Goal: Task Accomplishment & Management: Manage account settings

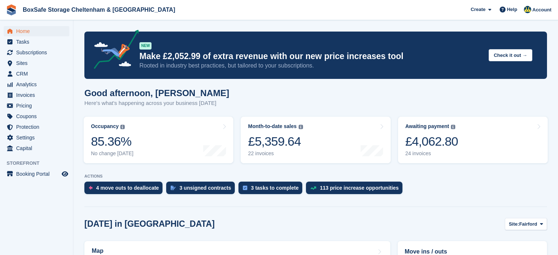
scroll to position [7, 0]
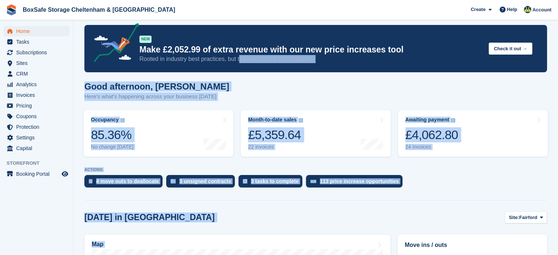
click at [301, 85] on div "Good afternoon, Kim Here's what's happening across your business today" at bounding box center [315, 95] width 463 height 28
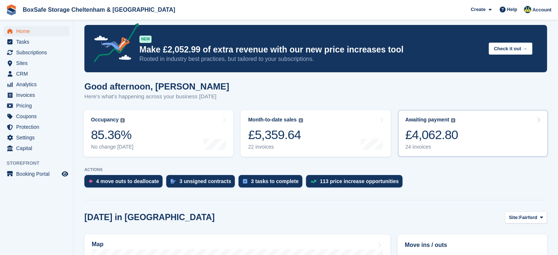
click at [499, 141] on link "Awaiting payment The total outstanding balance on all open invoices. £4,062.80 …" at bounding box center [473, 133] width 150 height 47
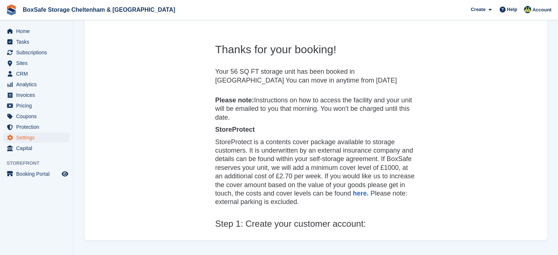
scroll to position [3, 0]
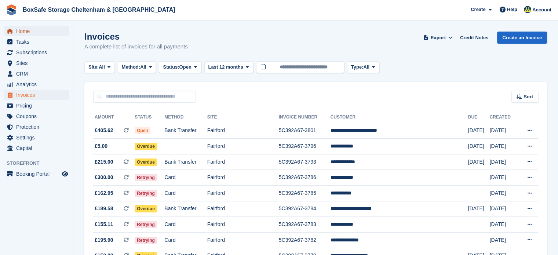
click at [26, 29] on span "Home" at bounding box center [38, 31] width 44 height 10
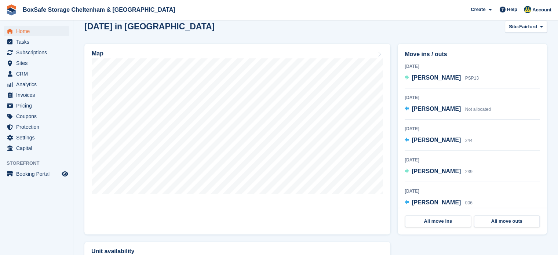
scroll to position [199, 0]
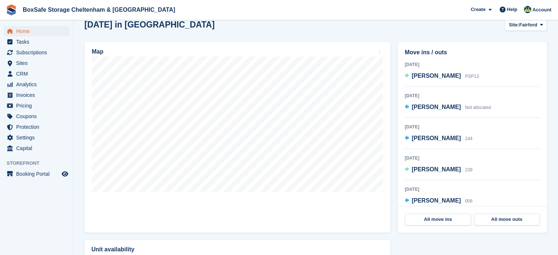
drag, startPoint x: 559, startPoint y: 63, endPoint x: 563, endPoint y: 128, distance: 64.7
